Goal: Information Seeking & Learning: Understand process/instructions

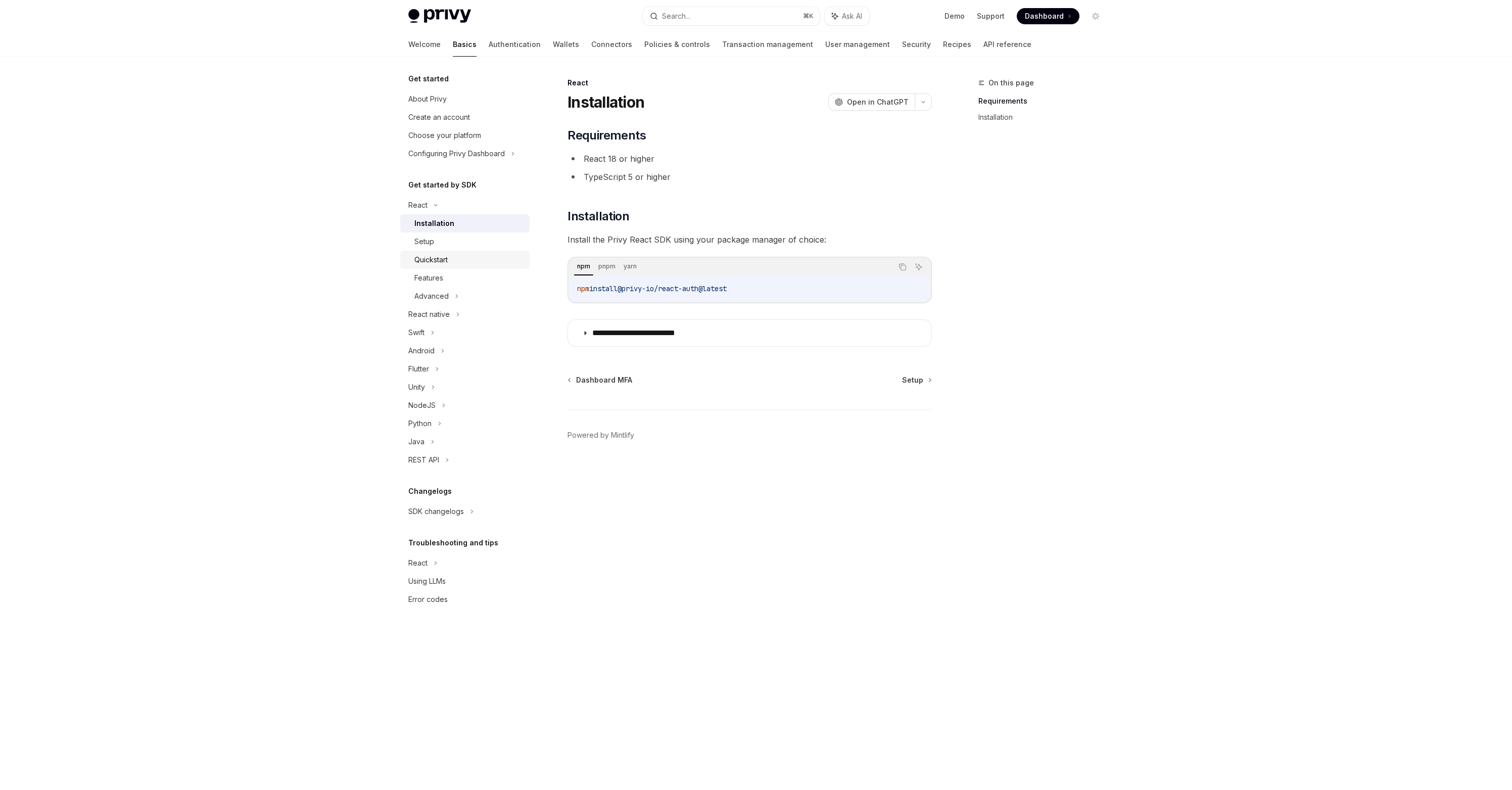
click at [427, 256] on div "Quickstart" at bounding box center [431, 259] width 33 height 12
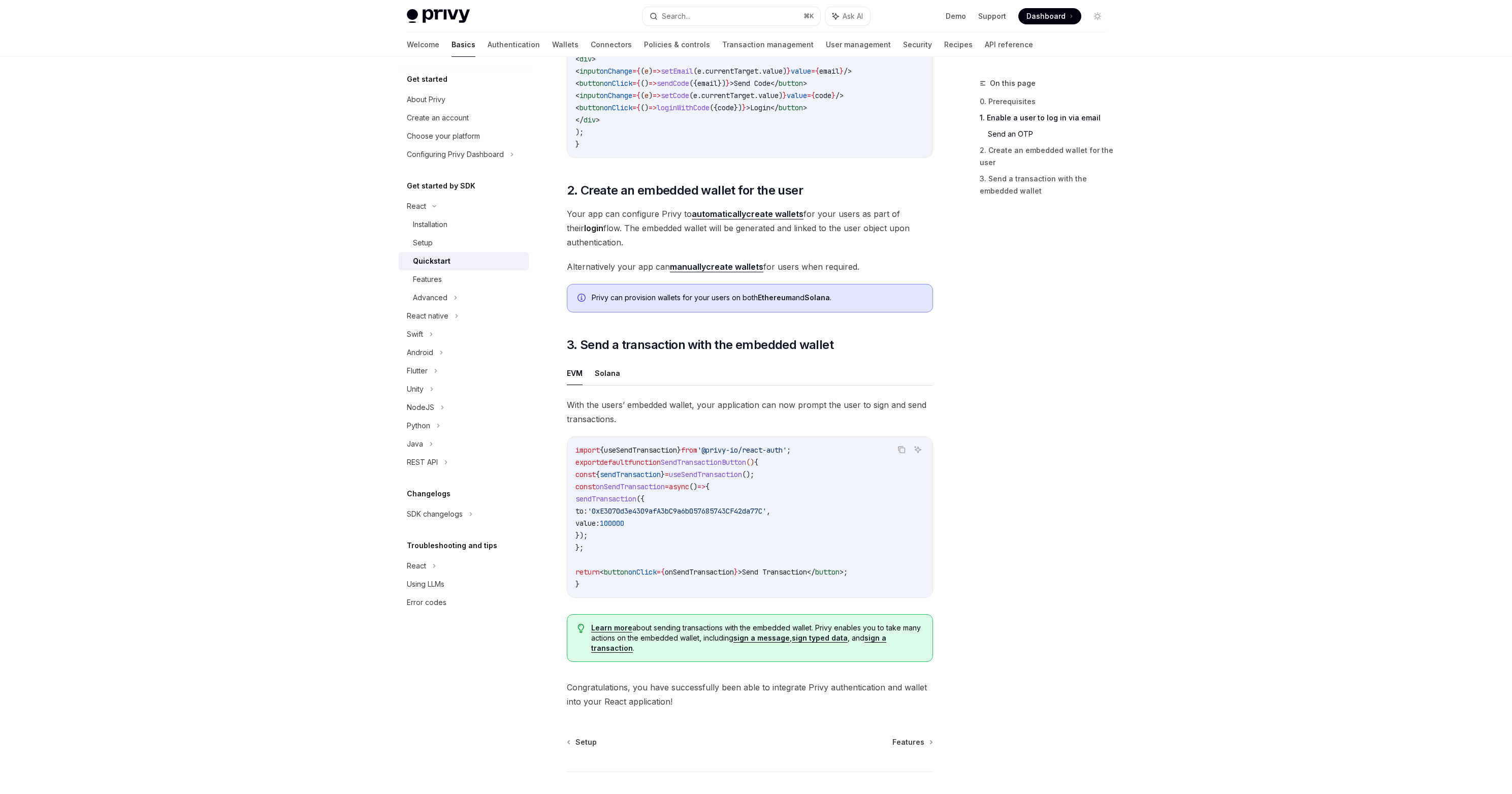
scroll to position [578, 0]
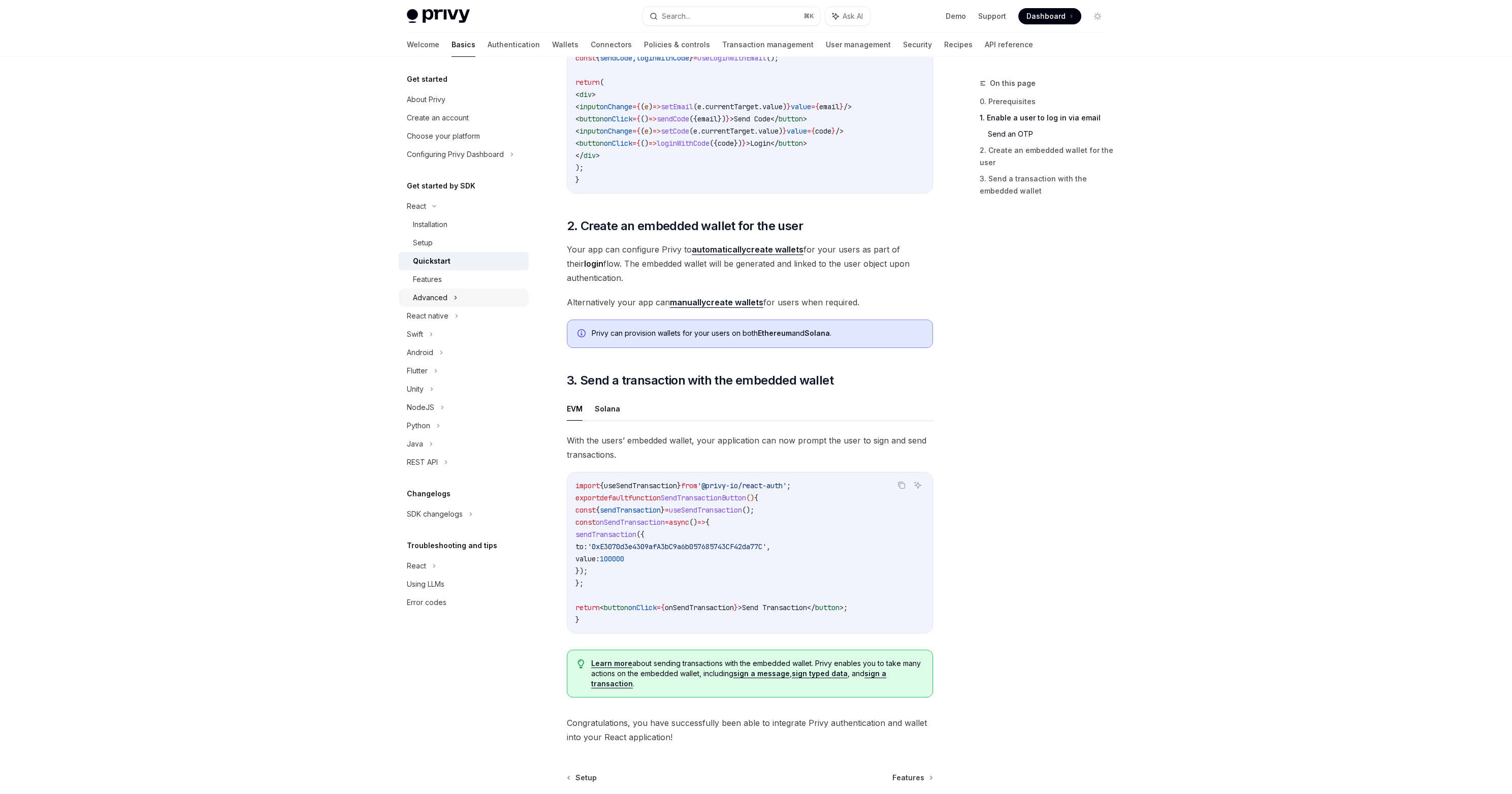
click at [428, 293] on div "Advanced" at bounding box center [430, 297] width 35 height 12
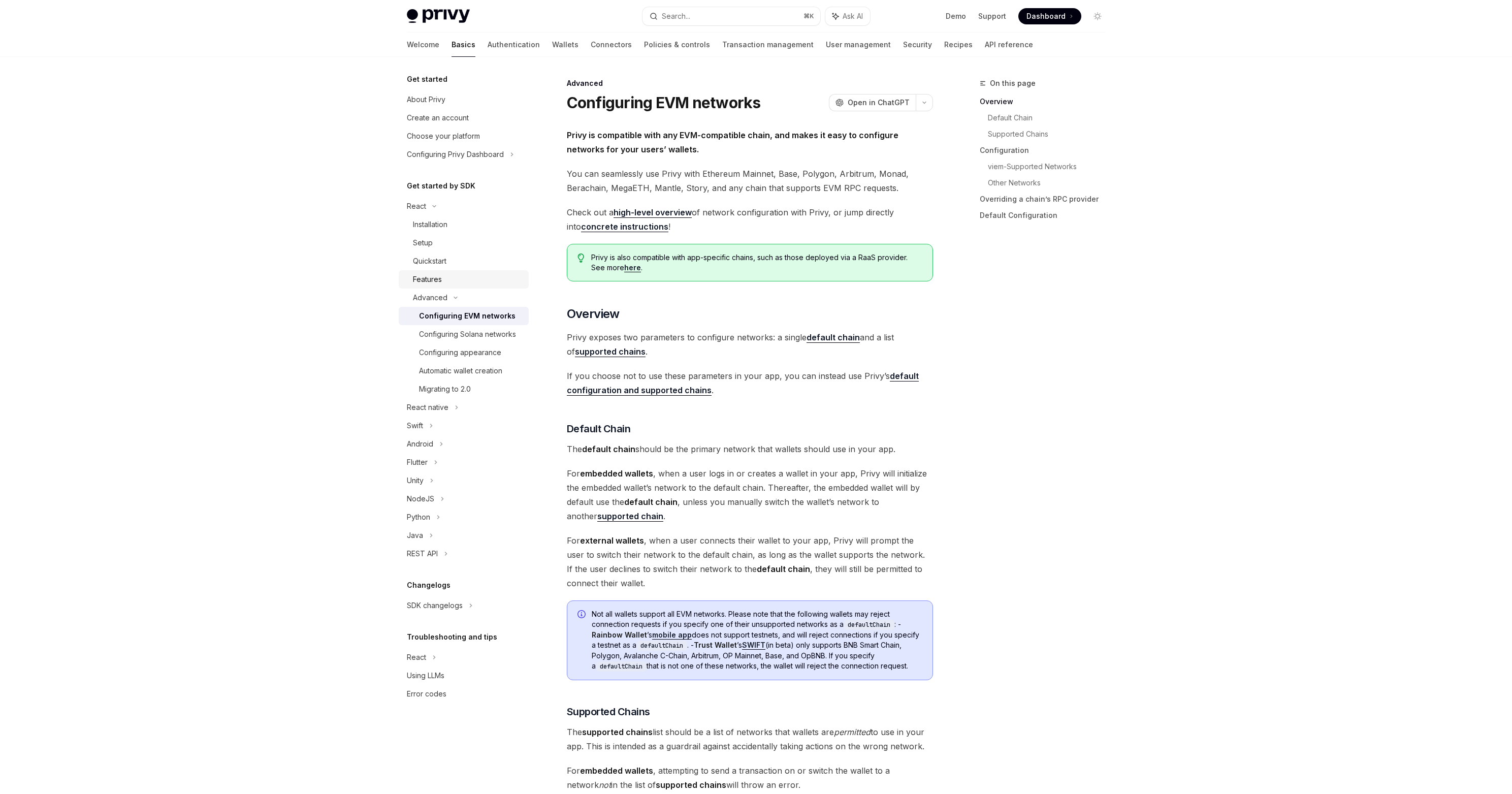
click at [423, 281] on div "Features" at bounding box center [427, 279] width 29 height 12
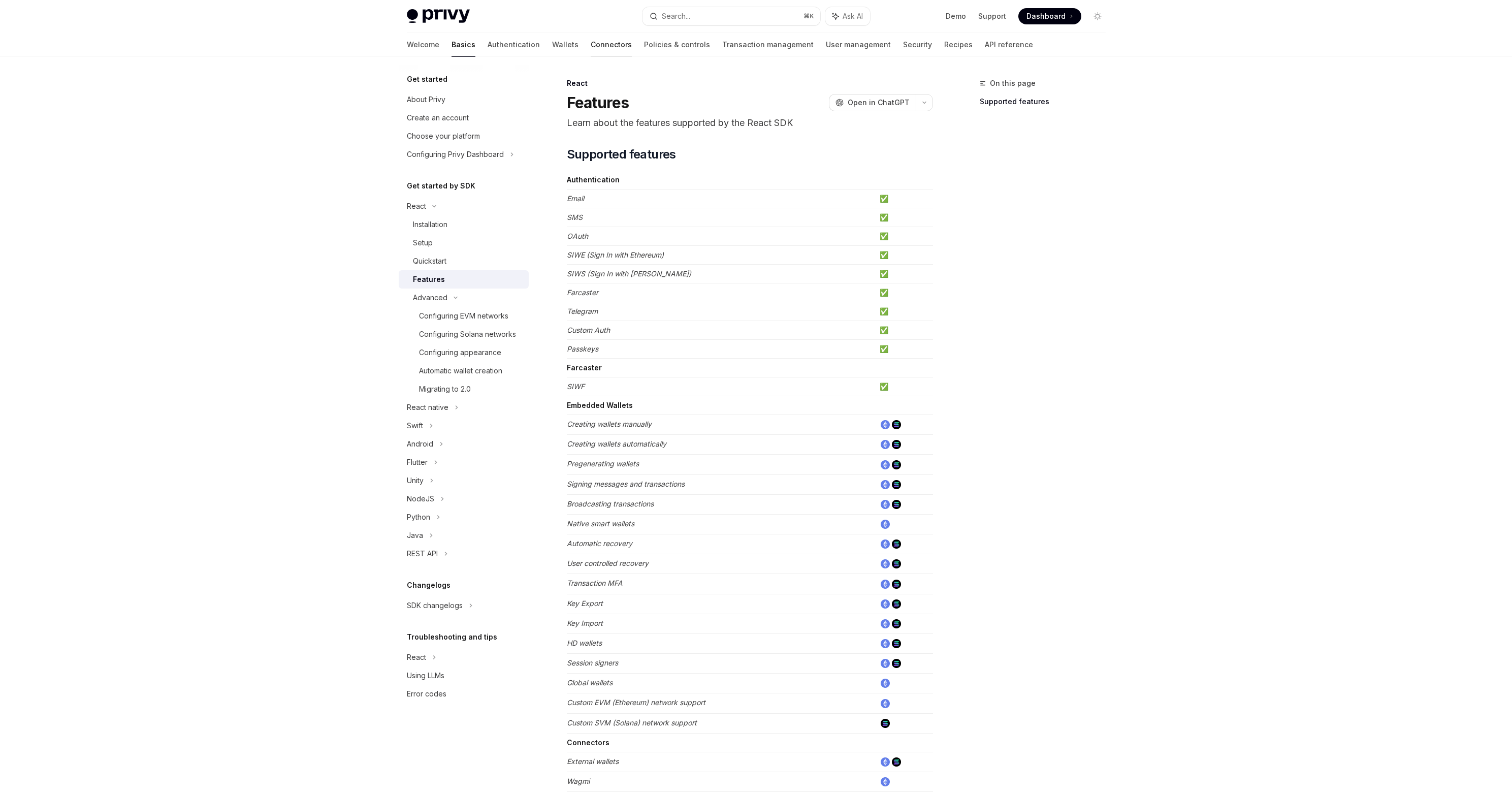
click at [591, 42] on link "Connectors" at bounding box center [611, 44] width 41 height 24
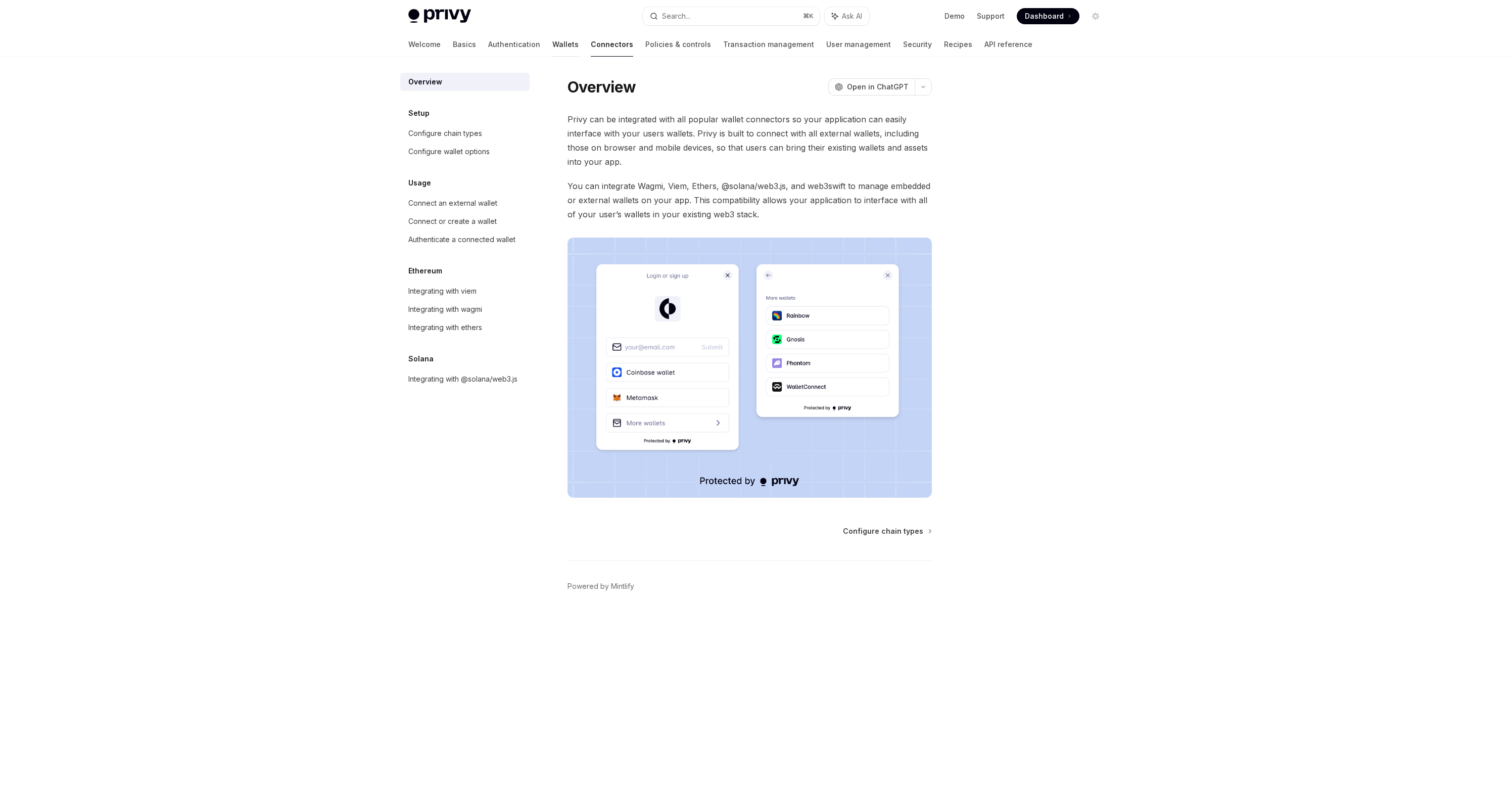
click at [552, 43] on link "Wallets" at bounding box center [565, 44] width 26 height 24
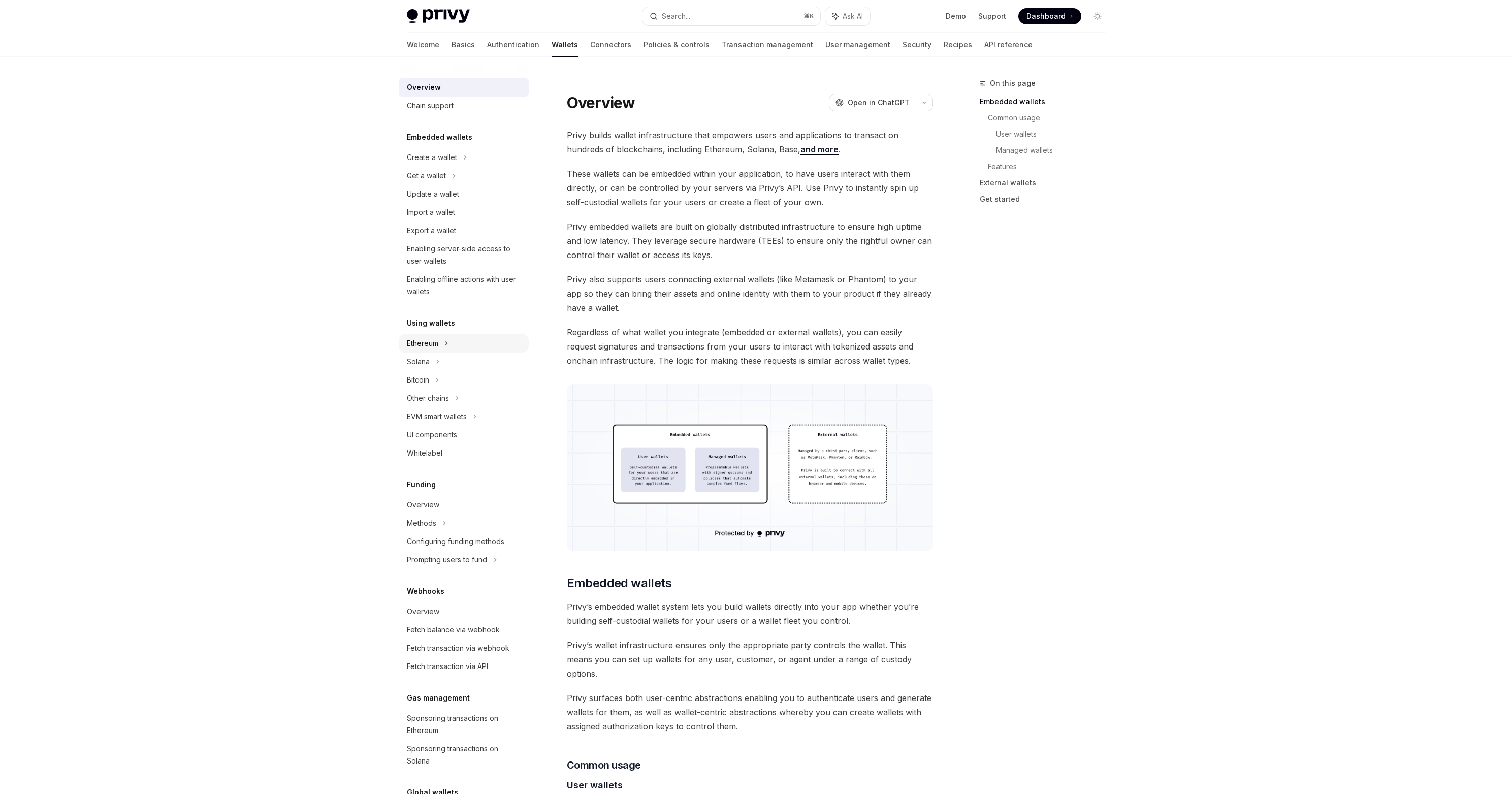
click at [424, 163] on div "Ethereum" at bounding box center [432, 158] width 50 height 12
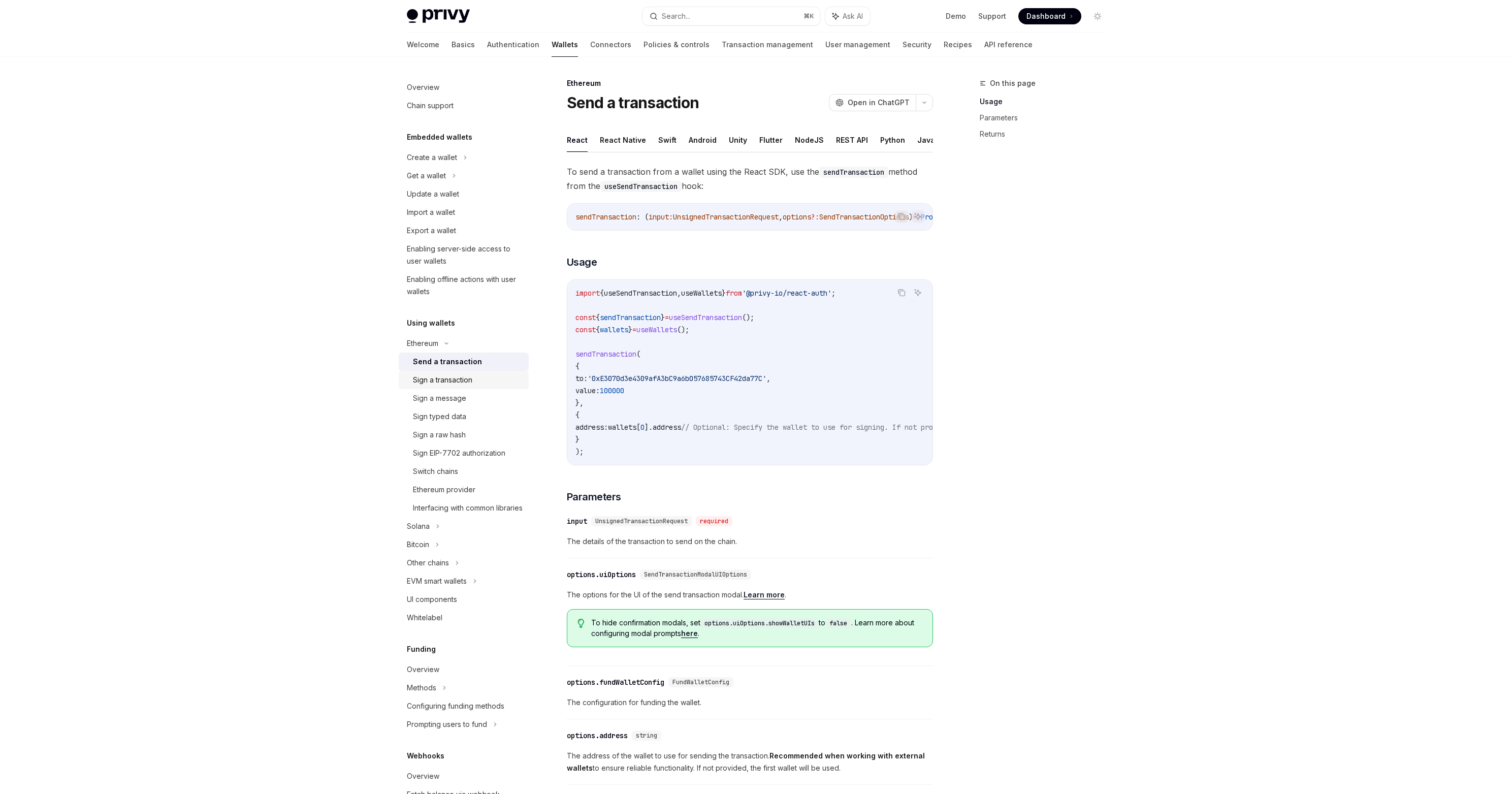
click at [441, 381] on div "Sign a transaction" at bounding box center [442, 380] width 60 height 12
type textarea "*"
